Goal: Task Accomplishment & Management: Use online tool/utility

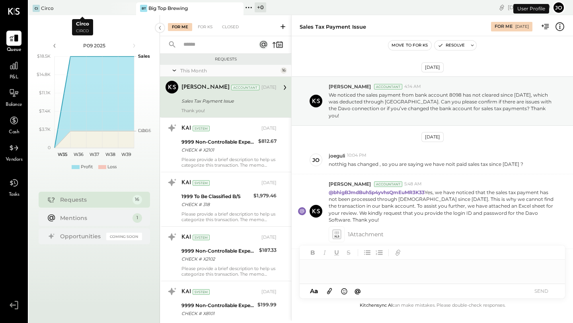
scroll to position [207, 0]
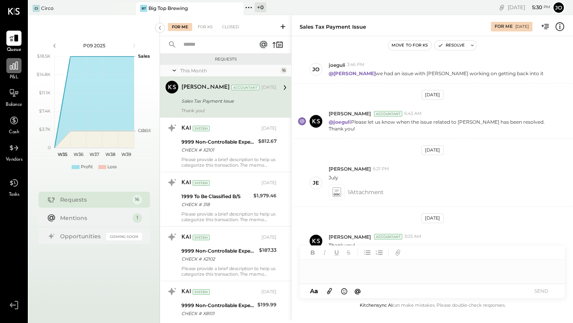
click at [18, 70] on icon at bounding box center [14, 66] width 10 height 10
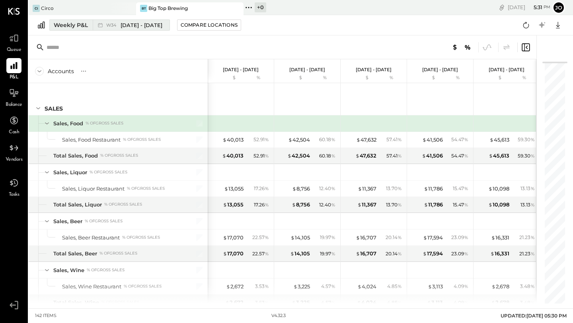
click at [83, 29] on div "Weekly P&L" at bounding box center [71, 25] width 34 height 8
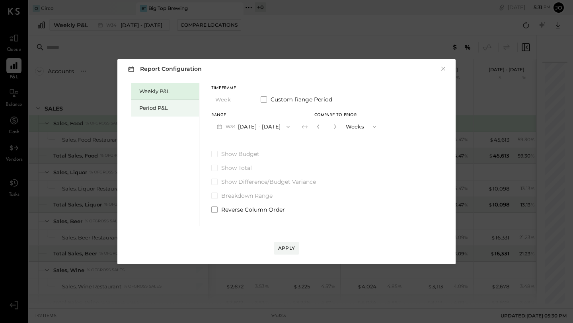
click at [146, 107] on div "Period P&L" at bounding box center [167, 108] width 56 height 8
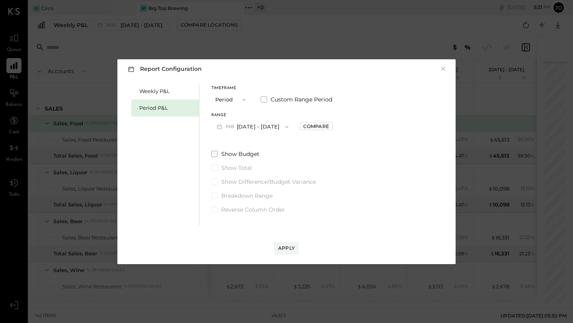
click at [219, 153] on label "Show Budget" at bounding box center [271, 154] width 121 height 8
click at [215, 176] on div "Show Budget Show Total Show Difference/Budget Variance Breakdown Range Reverse …" at bounding box center [271, 182] width 121 height 64
click at [214, 184] on span at bounding box center [214, 182] width 6 height 6
click at [285, 250] on div "Apply" at bounding box center [286, 248] width 17 height 7
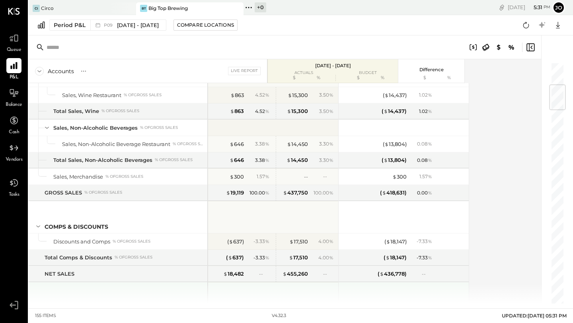
scroll to position [191, 0]
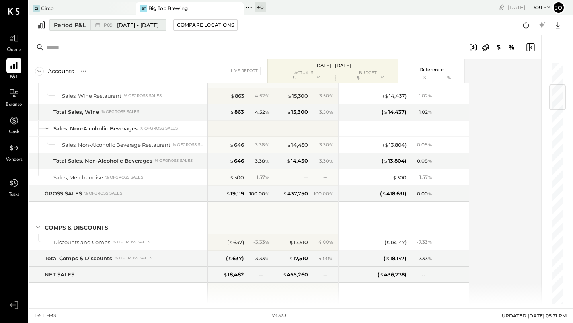
click at [113, 27] on div "P09 [DATE] - [DATE]" at bounding box center [131, 25] width 55 height 8
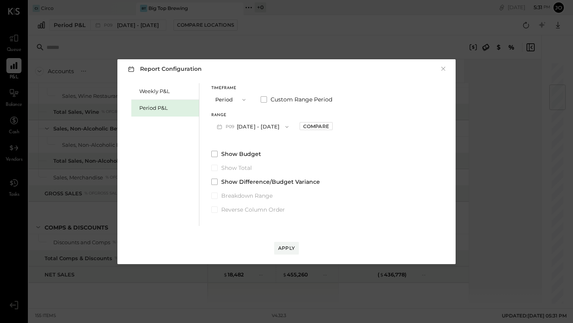
click at [231, 126] on span "P09" at bounding box center [231, 127] width 11 height 6
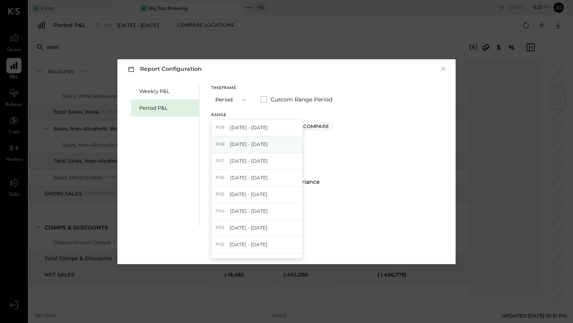
click at [233, 146] on span "[DATE] - [DATE]" at bounding box center [249, 144] width 38 height 7
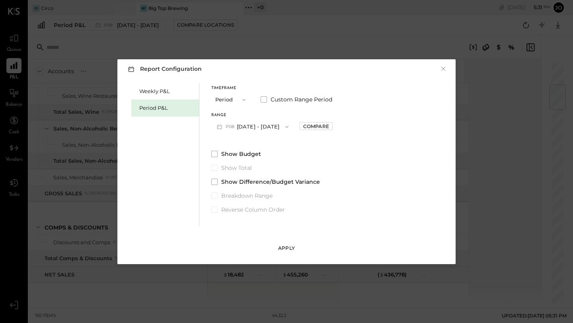
click at [279, 243] on button "Apply" at bounding box center [286, 248] width 25 height 13
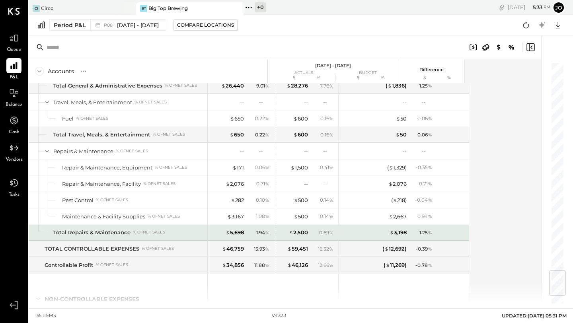
scroll to position [1770, 0]
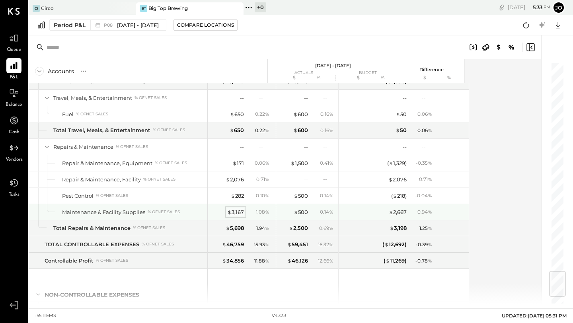
click at [236, 211] on div "$ 3,167" at bounding box center [235, 213] width 17 height 8
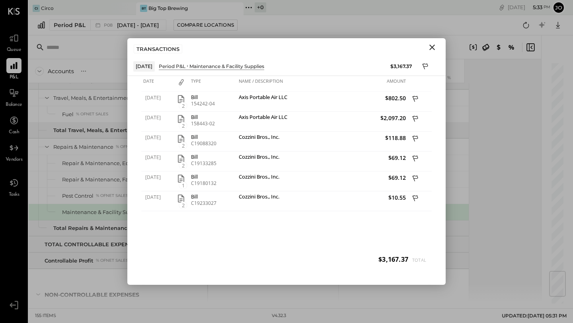
click at [357, 47] on icon "Close" at bounding box center [433, 48] width 10 height 10
